Goal: Task Accomplishment & Management: Manage account settings

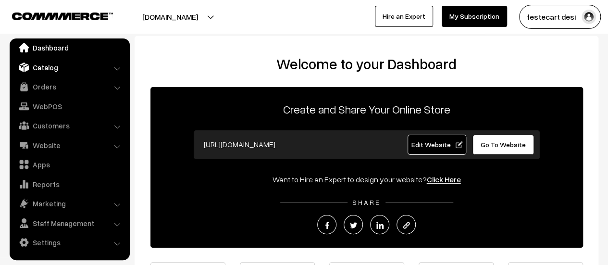
click at [48, 67] on link "Catalog" at bounding box center [69, 67] width 114 height 17
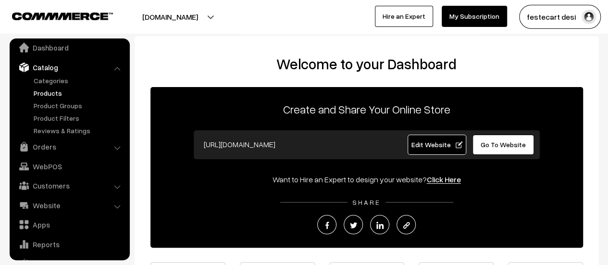
click at [44, 92] on link "Products" at bounding box center [78, 93] width 95 height 10
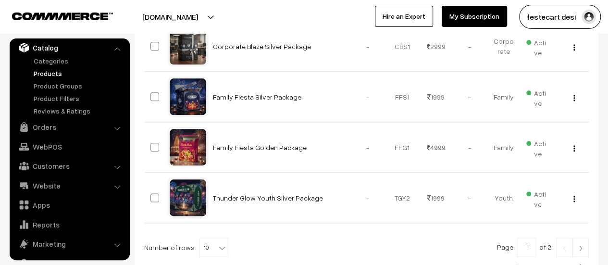
scroll to position [574, 0]
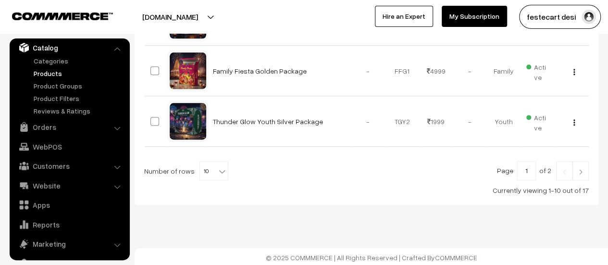
click at [224, 170] on div at bounding box center [366, 170] width 445 height 19
click at [201, 169] on span "10" at bounding box center [214, 170] width 28 height 19
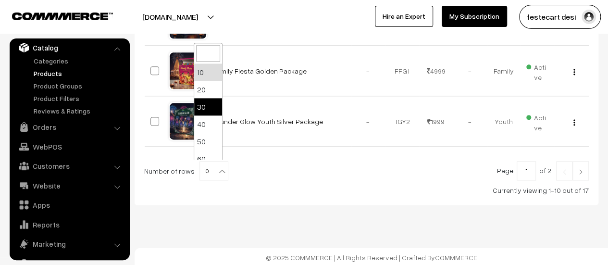
select select "30"
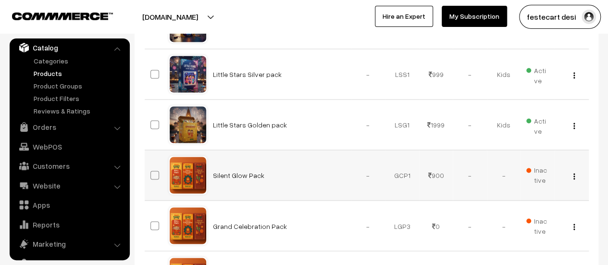
scroll to position [722, 0]
click at [574, 123] on img "button" at bounding box center [573, 126] width 1 height 6
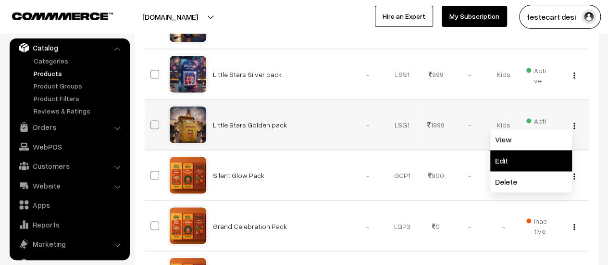
click at [498, 156] on link "Edit" at bounding box center [531, 160] width 82 height 21
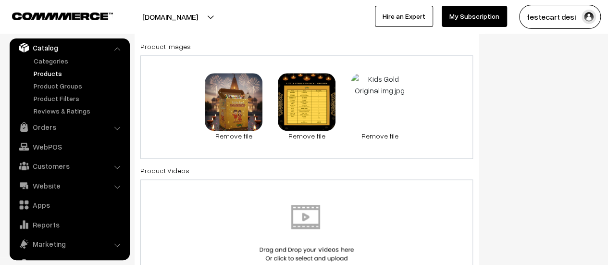
scroll to position [548, 0]
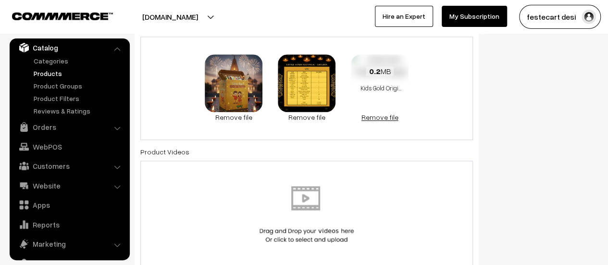
click at [387, 119] on link "Remove file" at bounding box center [380, 117] width 58 height 10
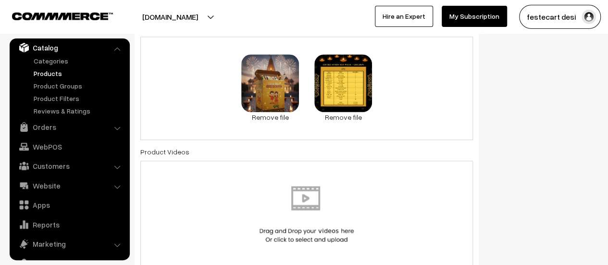
click at [399, 99] on div "67.2 KB Kids Golden.png Check Error Remove file 1.4 MB Kids_Golden_Price_Label_…" at bounding box center [306, 88] width 333 height 103
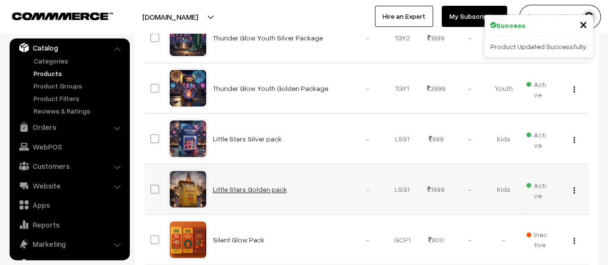
scroll to position [657, 0]
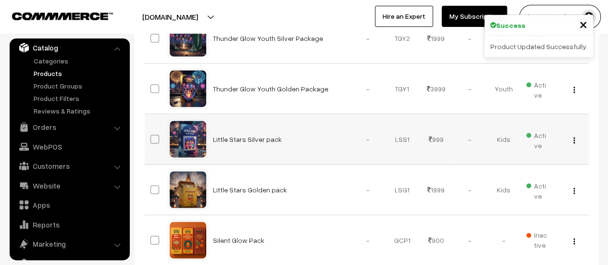
click at [574, 137] on img "button" at bounding box center [573, 140] width 1 height 6
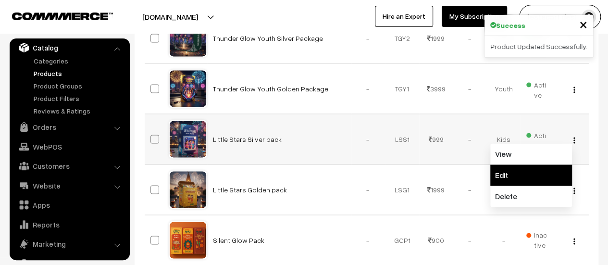
click at [522, 168] on link "Edit" at bounding box center [531, 174] width 82 height 21
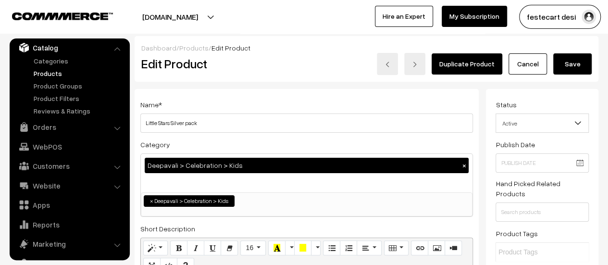
click at [570, 65] on button "Save" at bounding box center [572, 63] width 38 height 21
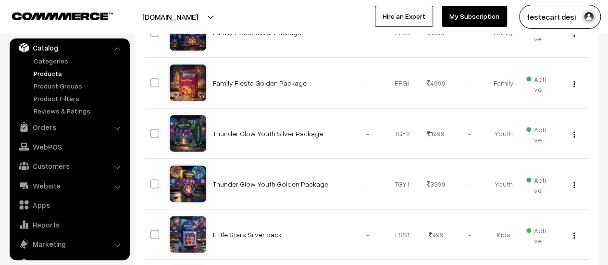
scroll to position [560, 0]
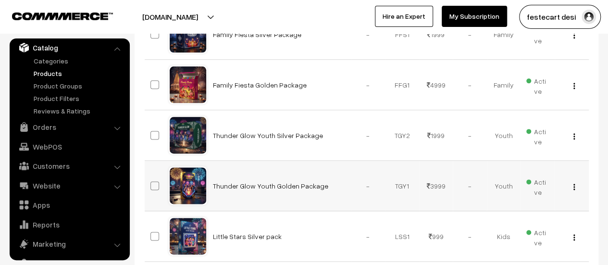
click at [574, 184] on img "button" at bounding box center [573, 187] width 1 height 6
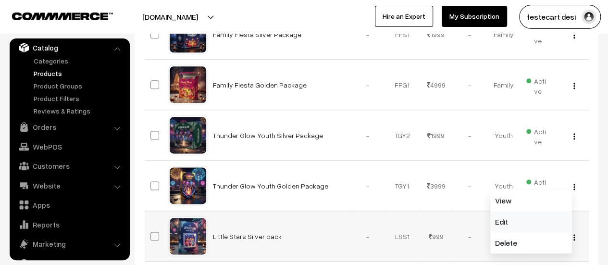
click at [538, 212] on link "Edit" at bounding box center [531, 221] width 82 height 21
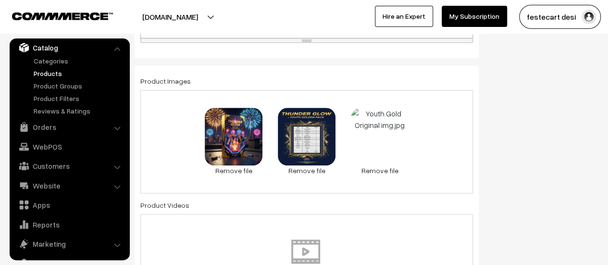
scroll to position [485, 0]
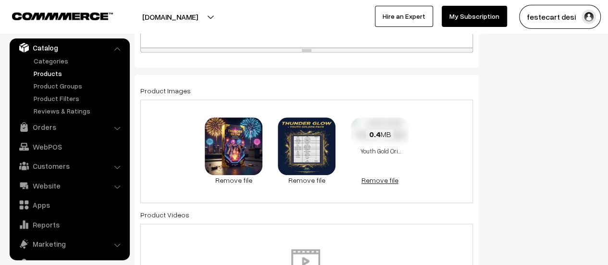
click at [390, 181] on link "Remove file" at bounding box center [380, 180] width 58 height 10
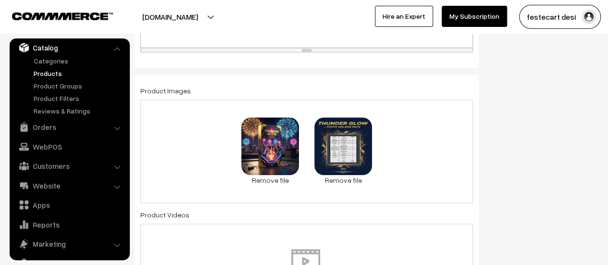
click at [409, 145] on div "0.1 MB Youth Gold.jpg Check Error Remove file 1.5 MB Youth_Golden_Price_Label_w…" at bounding box center [306, 150] width 333 height 103
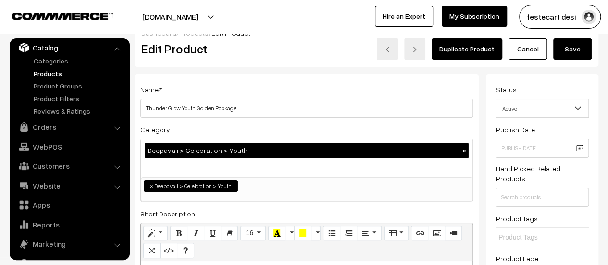
scroll to position [0, 0]
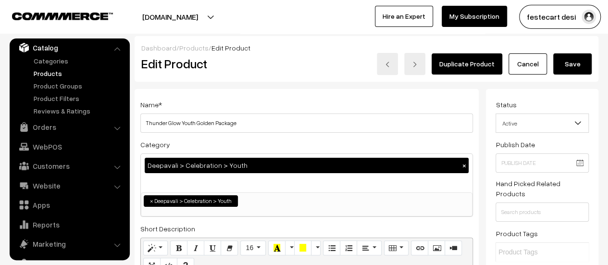
click at [565, 67] on button "Save" at bounding box center [572, 63] width 38 height 21
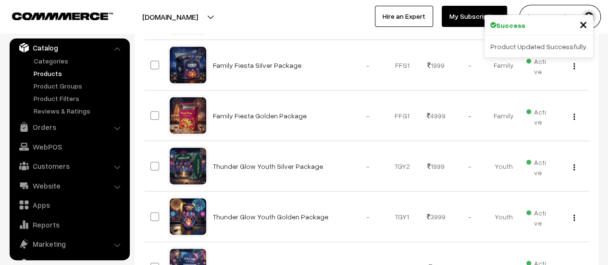
scroll to position [531, 0]
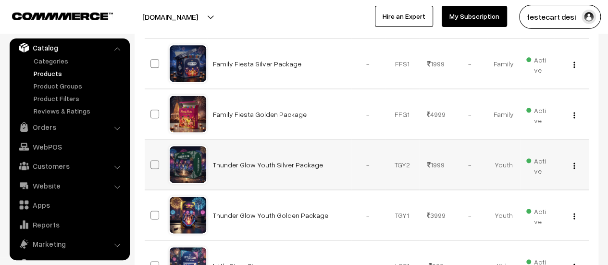
click at [573, 162] on img "button" at bounding box center [573, 165] width 1 height 6
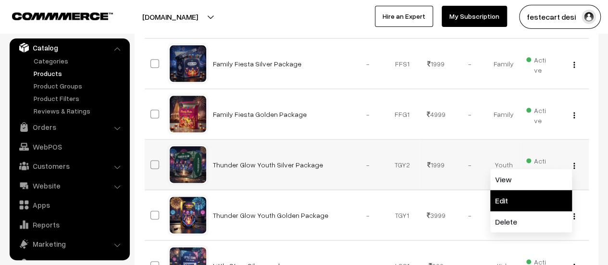
click at [524, 199] on link "Edit" at bounding box center [531, 200] width 82 height 21
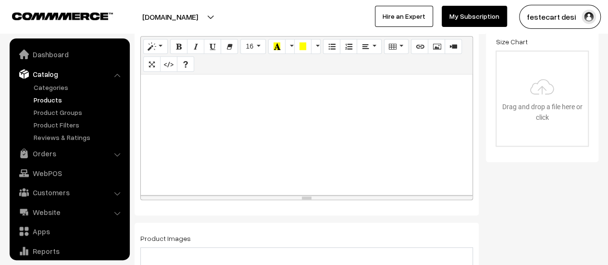
scroll to position [26, 0]
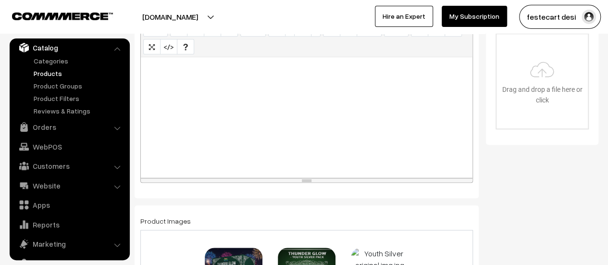
click at [357, 178] on div "resize" at bounding box center [307, 180] width 332 height 4
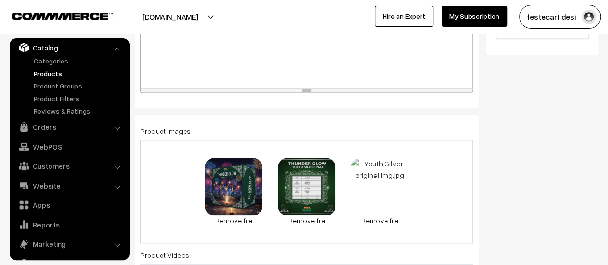
scroll to position [452, 0]
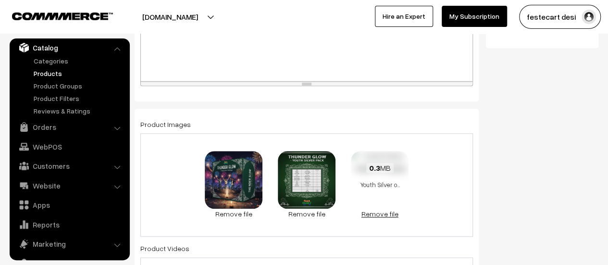
click at [383, 212] on link "Remove file" at bounding box center [380, 214] width 58 height 10
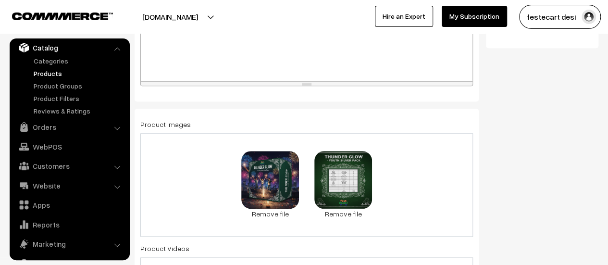
click at [426, 177] on div "91.1 KB Youth Silver.jpg Check Error Remove file 2.1 MB Youth_Silver_Price_Labe…" at bounding box center [306, 184] width 333 height 103
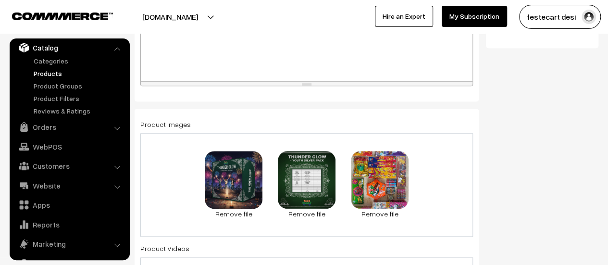
scroll to position [0, 0]
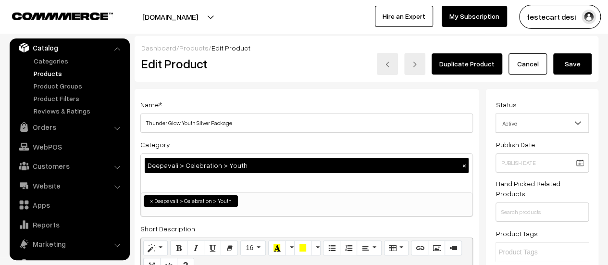
click at [576, 61] on button "Save" at bounding box center [572, 63] width 38 height 21
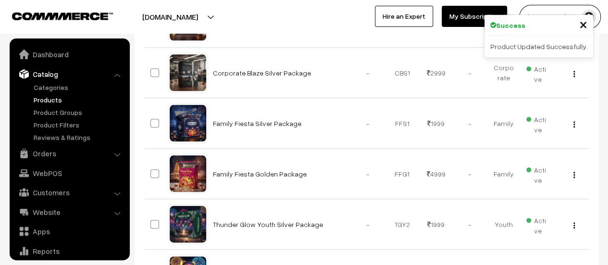
scroll to position [26, 0]
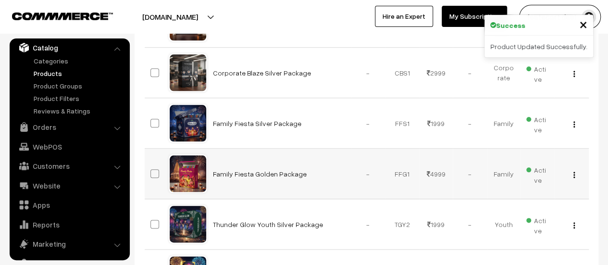
click at [575, 171] on button "button" at bounding box center [574, 175] width 2 height 8
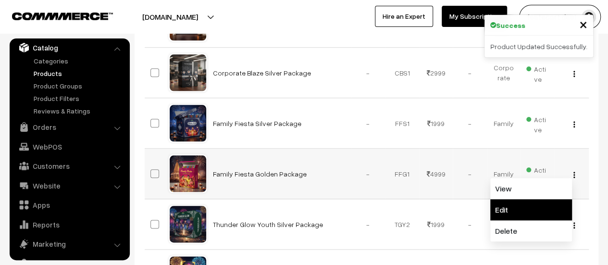
click at [531, 203] on link "Edit" at bounding box center [531, 209] width 82 height 21
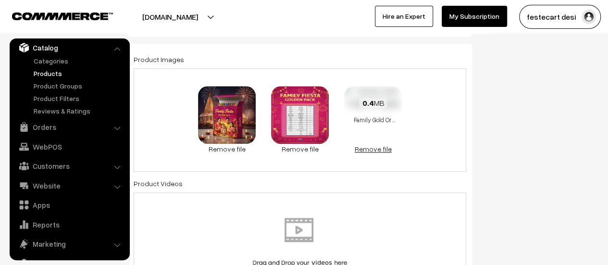
scroll to position [519, 0]
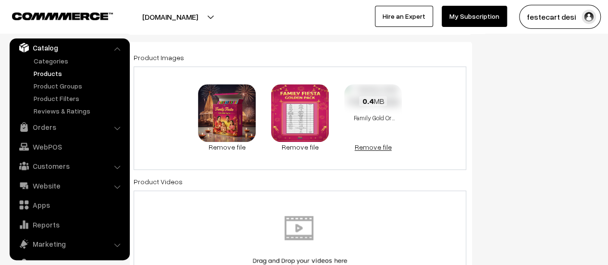
click at [375, 145] on link "Remove file" at bounding box center [373, 147] width 58 height 10
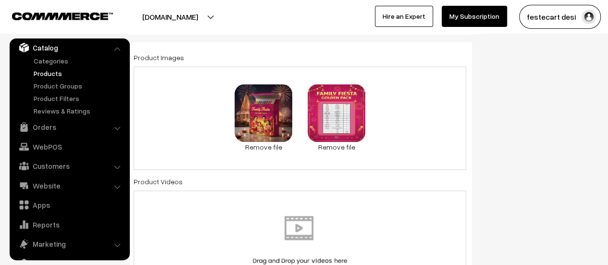
click at [394, 108] on div "83.2 KB Family Gold.jpg Check Error Remove file 1.8 MB Family_Golden_PriceLabel…" at bounding box center [300, 117] width 333 height 103
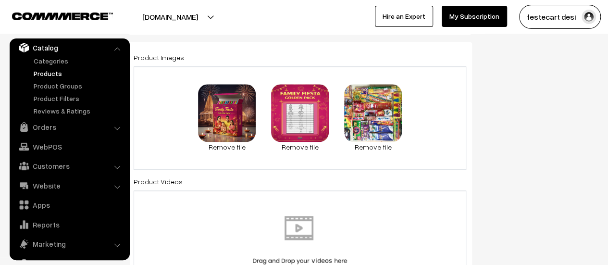
scroll to position [0, 0]
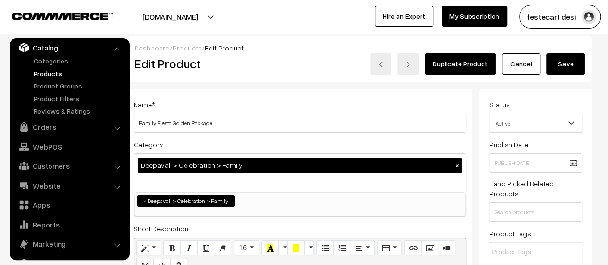
click at [556, 56] on button "Save" at bounding box center [565, 63] width 38 height 21
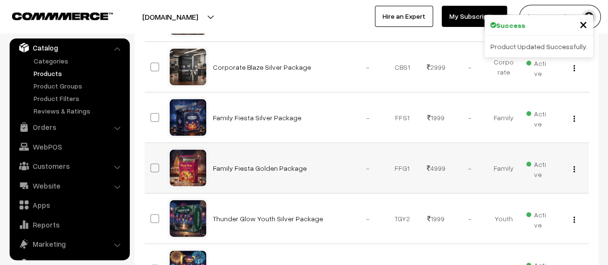
scroll to position [475, 0]
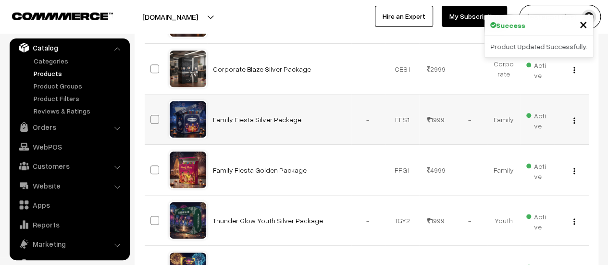
click at [574, 119] on img "button" at bounding box center [573, 120] width 1 height 6
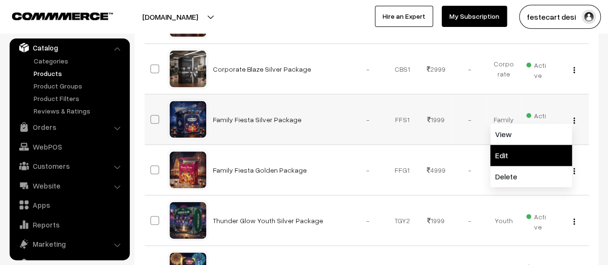
click at [543, 160] on link "Edit" at bounding box center [531, 155] width 82 height 21
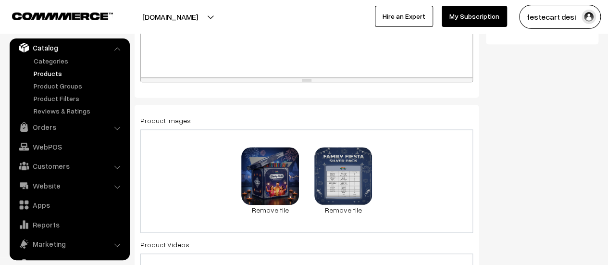
scroll to position [455, 0]
click at [429, 182] on div "91 KB Family Silver.jpg Check Error Remove file 1.5 MB Family_Silver_Price_Labe…" at bounding box center [306, 181] width 333 height 103
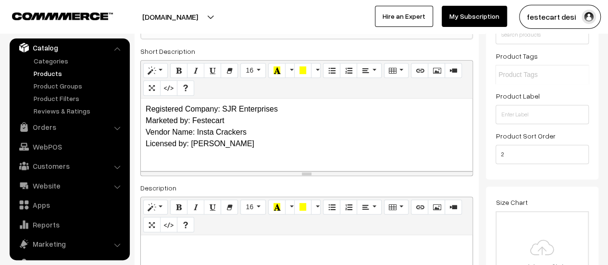
scroll to position [0, 0]
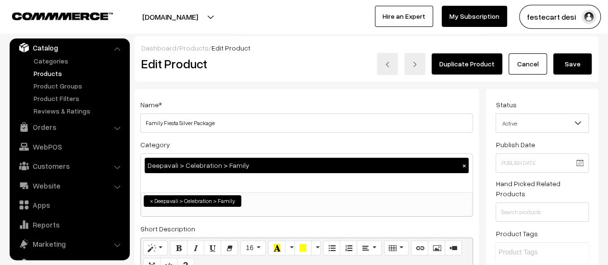
click at [578, 68] on button "Save" at bounding box center [572, 63] width 38 height 21
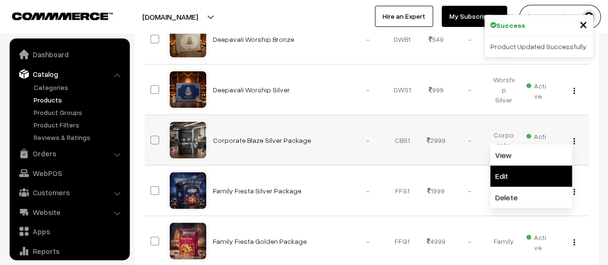
scroll to position [26, 0]
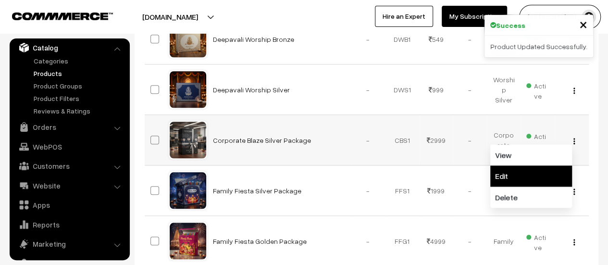
click at [530, 172] on link "Edit" at bounding box center [531, 175] width 82 height 21
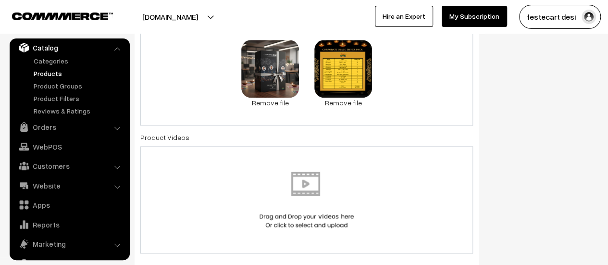
scroll to position [499, 0]
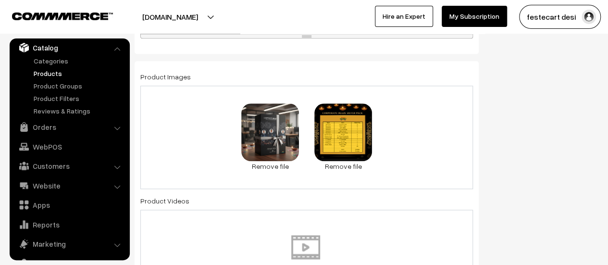
click at [428, 129] on div "65.5 KB Corporate Silver.jpg Check Error Remove file 0.9 MB Corporate_Silver_Pr…" at bounding box center [306, 137] width 333 height 103
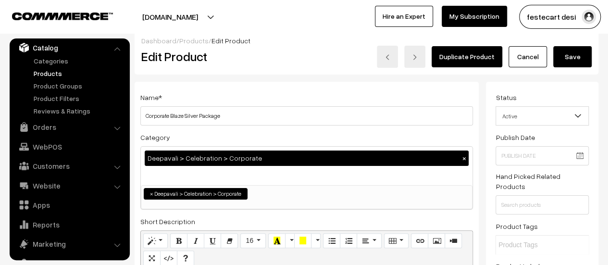
scroll to position [0, 0]
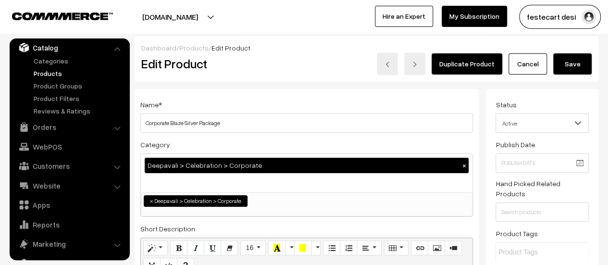
click at [583, 65] on button "Save" at bounding box center [572, 63] width 38 height 21
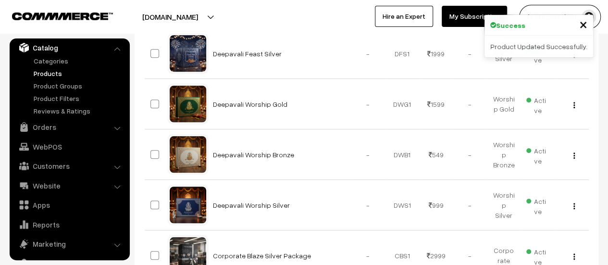
scroll to position [96, 0]
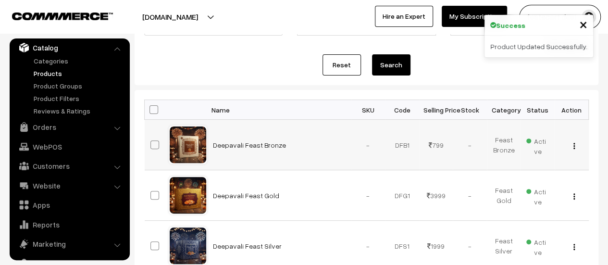
click at [574, 145] on img "button" at bounding box center [573, 146] width 1 height 6
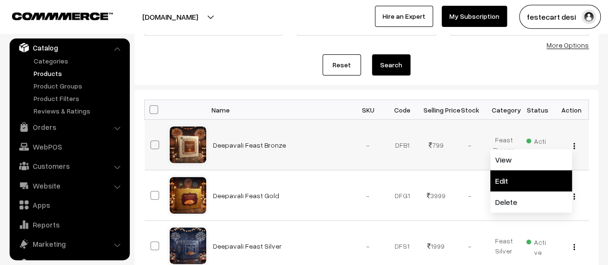
click at [528, 178] on link "Edit" at bounding box center [531, 180] width 82 height 21
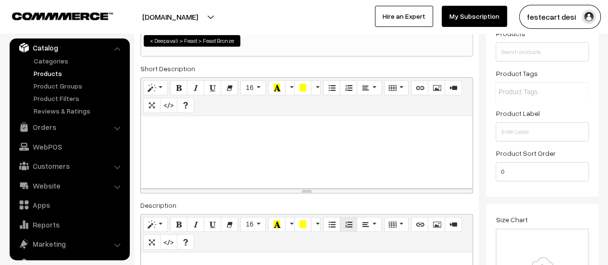
scroll to position [161, 0]
click at [211, 124] on p at bounding box center [307, 126] width 322 height 12
paste div
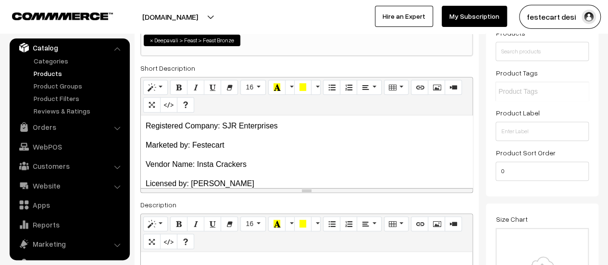
click at [179, 132] on div "Registered Company: SJR Enterprises Marketed by: Festecart Vendor Name: Insta…" at bounding box center [307, 151] width 332 height 72
click at [165, 135] on div "Registered Company: SJR Enterprises Marketed by: Festecart Vendor Name: Insta…" at bounding box center [307, 151] width 332 height 72
click at [141, 135] on div "Registered Company: SJR Enterprises Marketed by: Festecart Vendor Name: Insta…" at bounding box center [307, 151] width 332 height 72
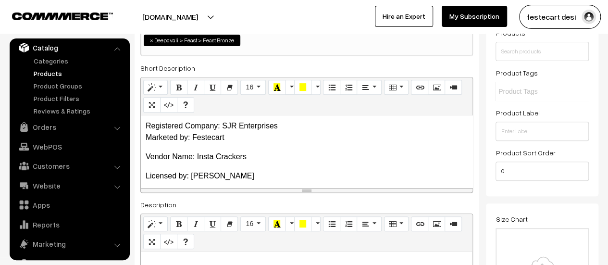
click at [146, 154] on p "Vendor Name: Insta Crackers" at bounding box center [307, 157] width 322 height 12
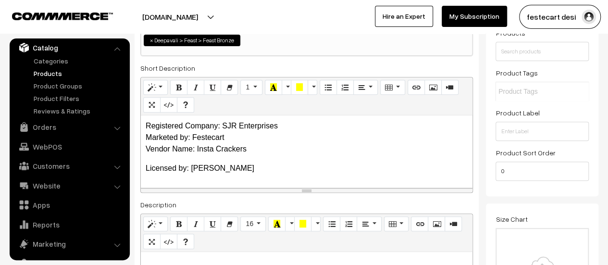
click at [145, 168] on div "Registered Company: SJR Enterprises Marketed by: Festecart Vendor Name: Insta C…" at bounding box center [307, 151] width 332 height 72
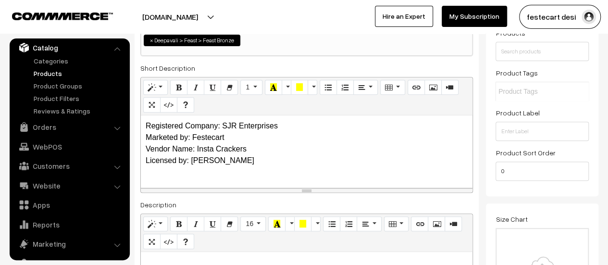
click at [295, 148] on p "Registered Company: SJR Enterprises Marketed by: Festecart Vendor Name: Insta C…" at bounding box center [307, 143] width 322 height 46
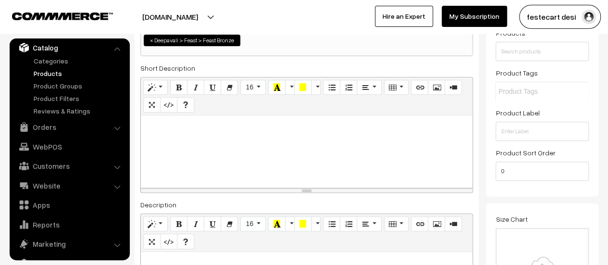
scroll to position [0, 0]
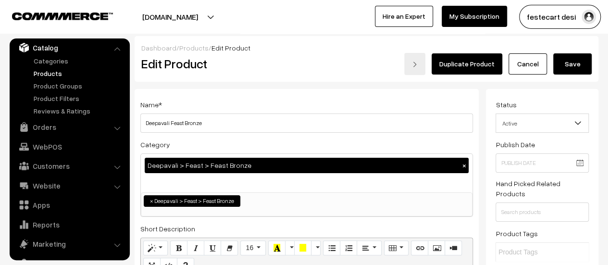
click at [573, 58] on button "Save" at bounding box center [572, 63] width 38 height 21
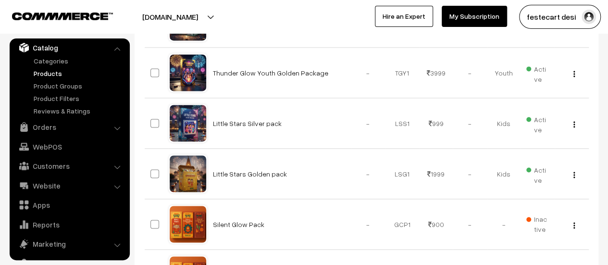
scroll to position [902, 0]
